Goal: Check status: Check status

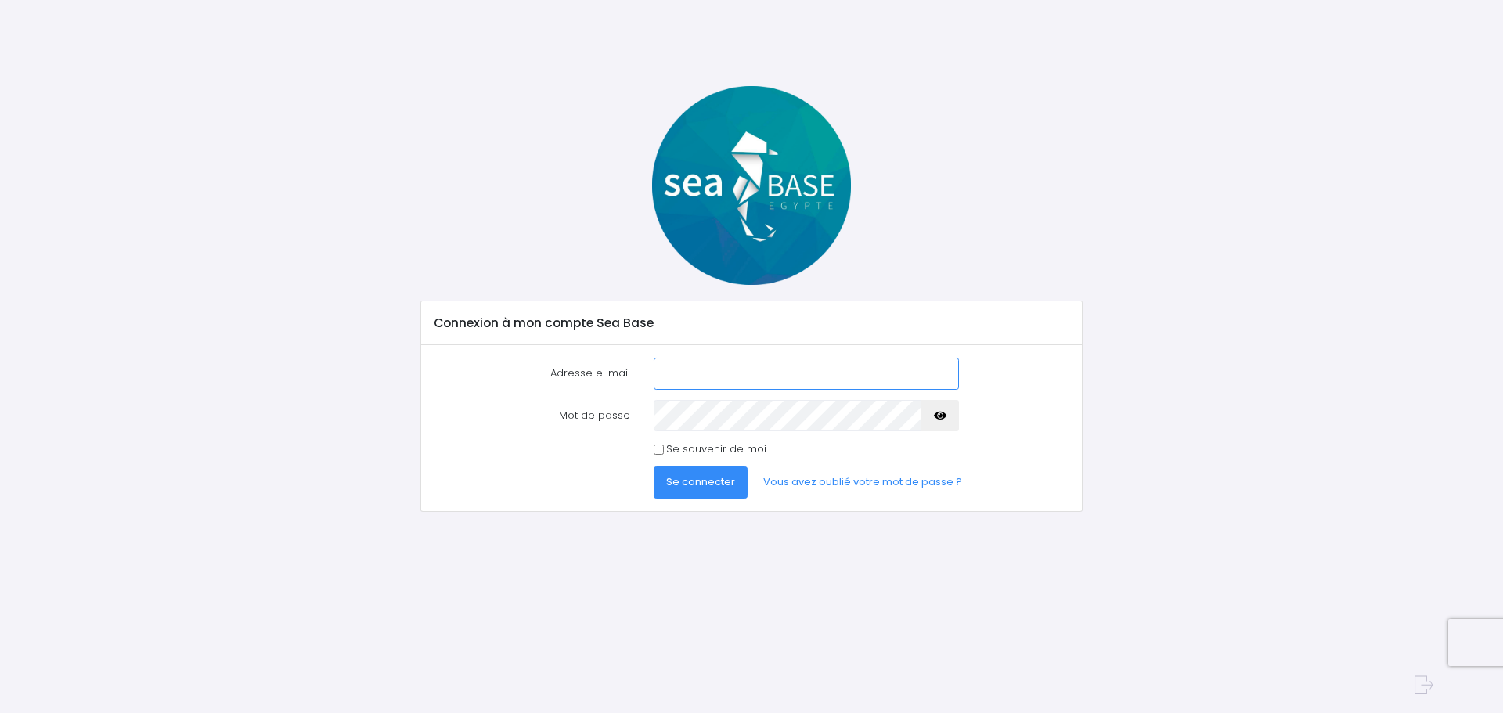
click at [662, 359] on input "Adresse e-mail" at bounding box center [806, 373] width 305 height 31
type input "[PERSON_NAME][EMAIL_ADDRESS][DOMAIN_NAME]"
click at [654, 467] on button "Se connecter" at bounding box center [701, 482] width 94 height 31
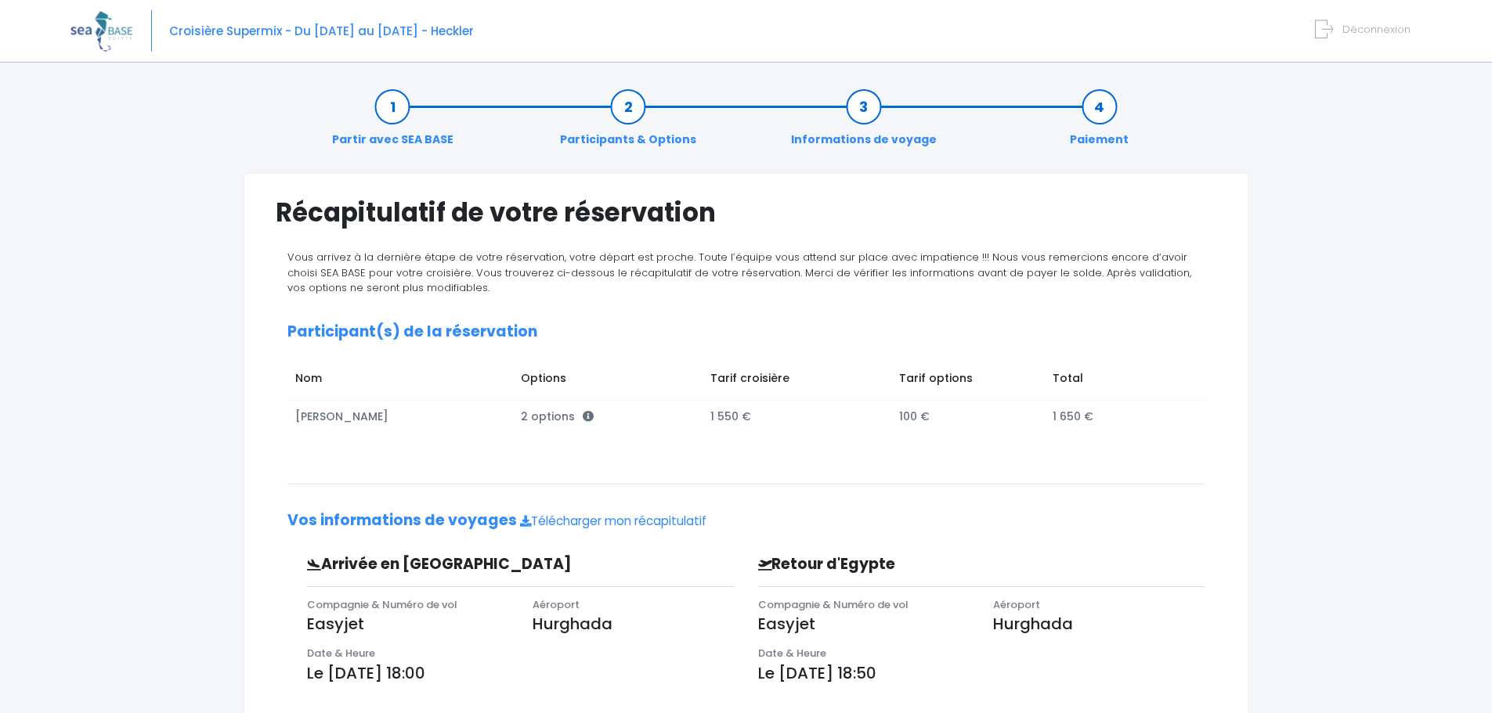
click at [863, 112] on link "Informations de voyage" at bounding box center [863, 123] width 161 height 49
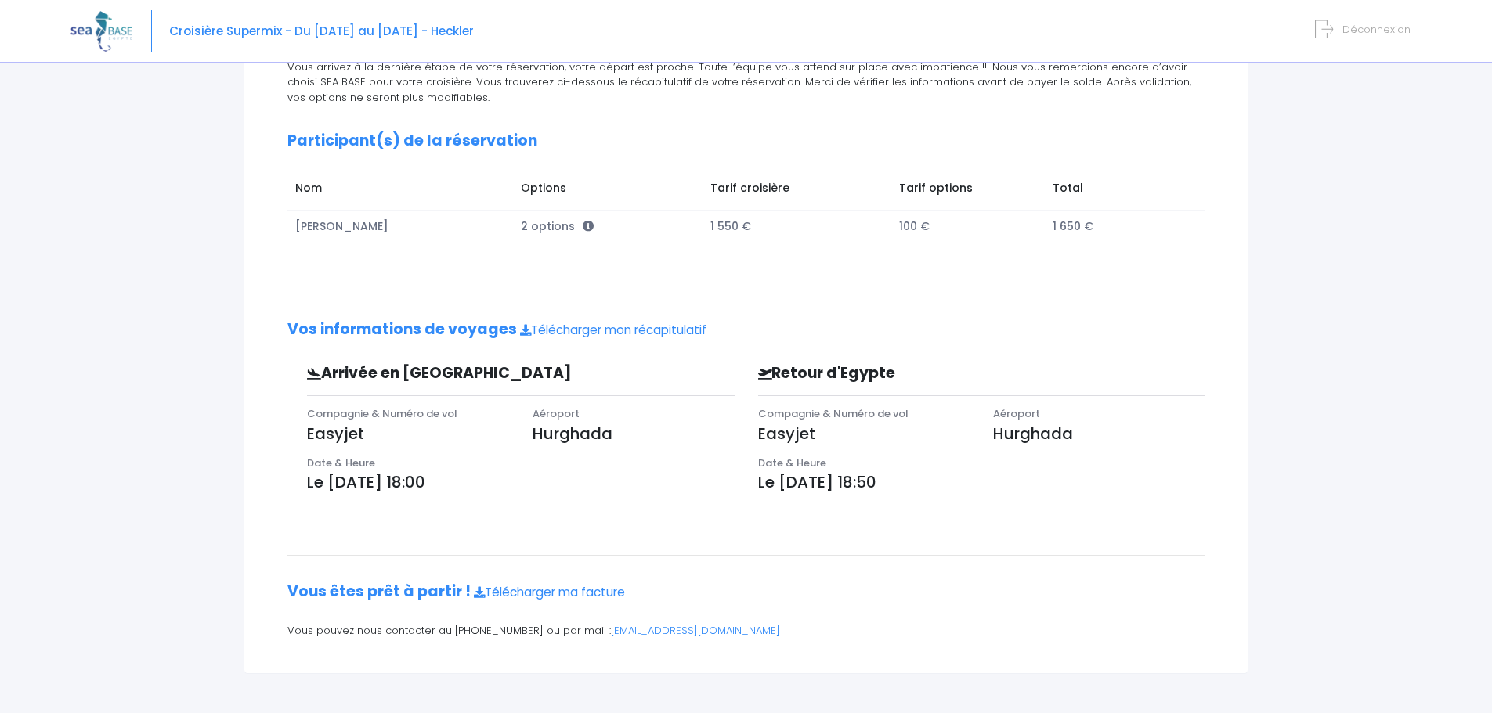
scroll to position [157, 0]
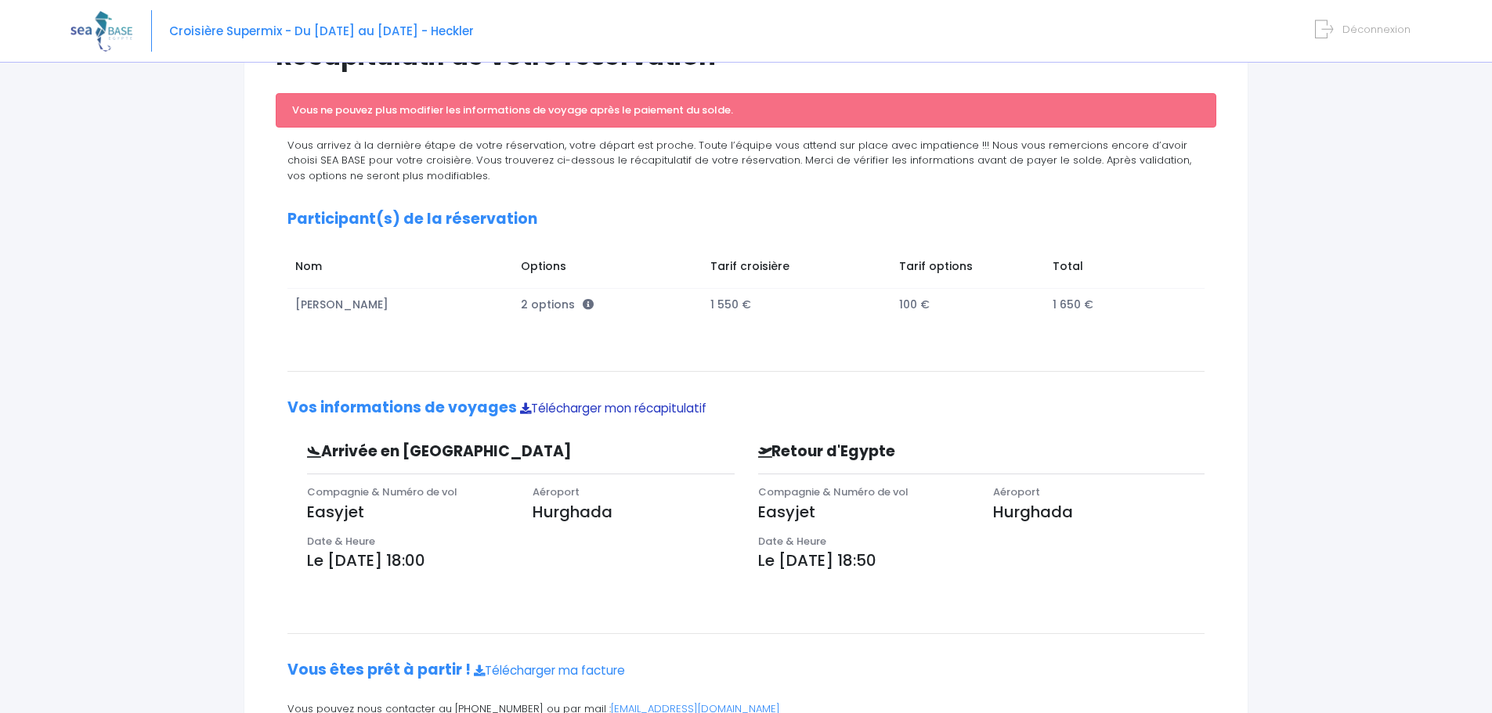
click at [539, 406] on link "Télécharger mon récapitulatif" at bounding box center [613, 408] width 186 height 16
